Goal: Task Accomplishment & Management: Complete application form

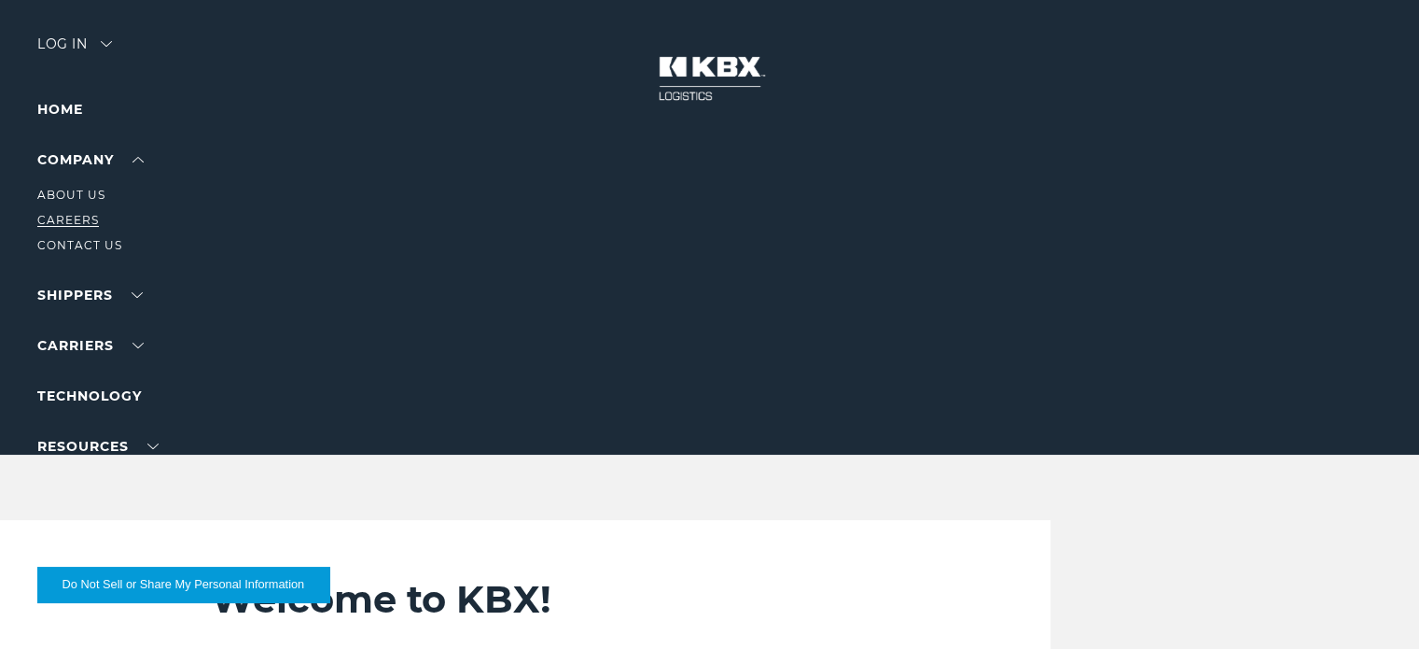
click at [75, 224] on link "Careers" at bounding box center [68, 220] width 62 height 14
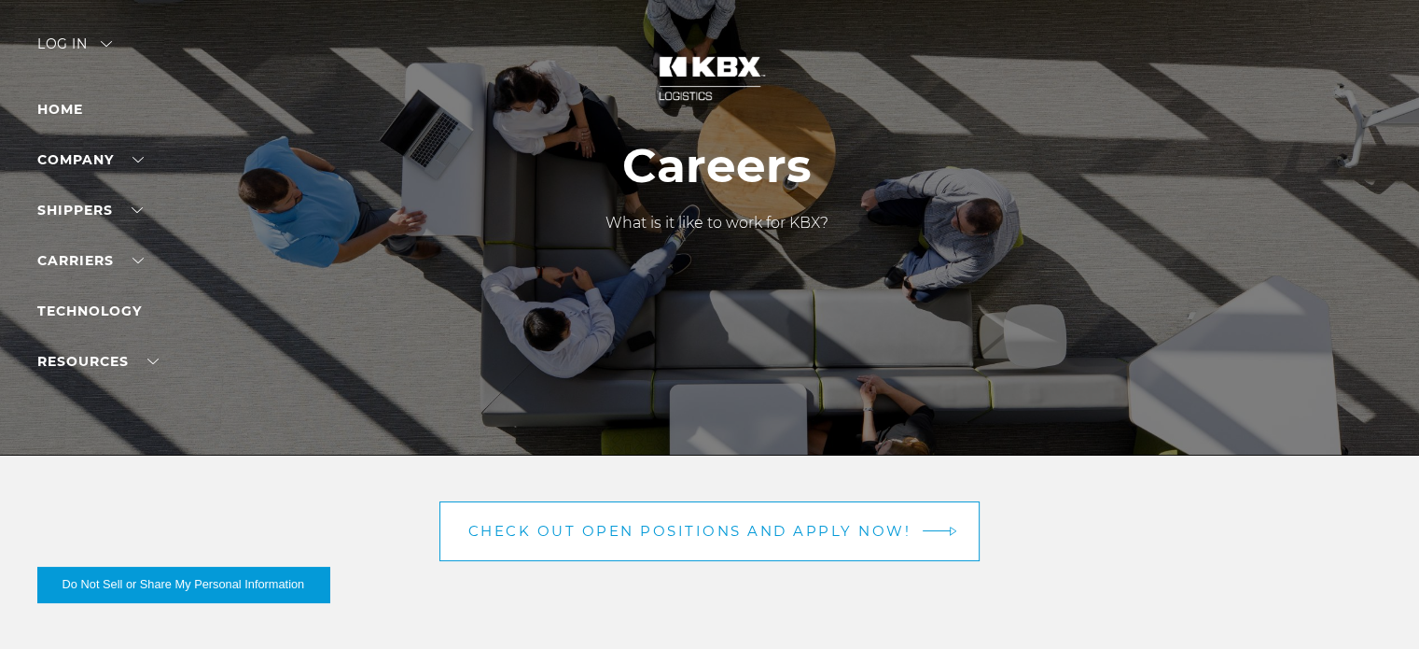
click at [711, 528] on span "Check out open positions and apply now!" at bounding box center [689, 531] width 443 height 14
click at [869, 530] on span "Check out open positions and apply now!" at bounding box center [689, 531] width 443 height 14
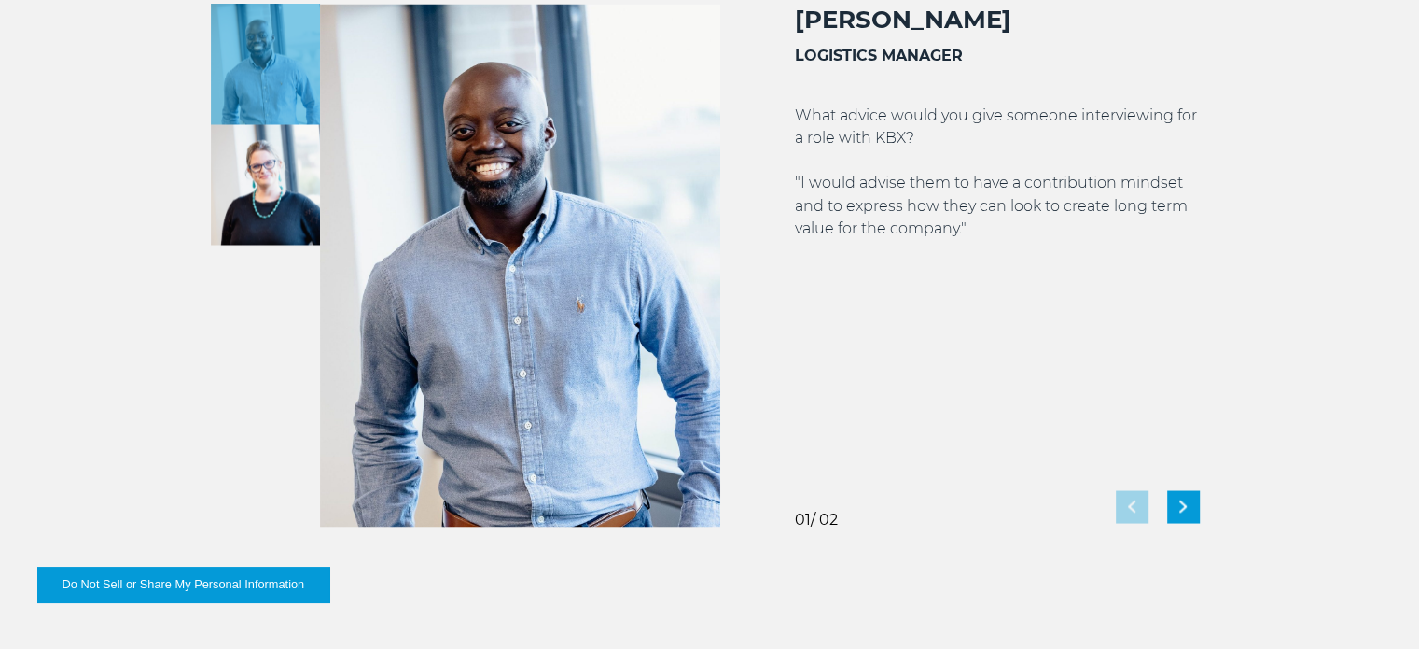
scroll to position [3352, 0]
